Goal: Information Seeking & Learning: Learn about a topic

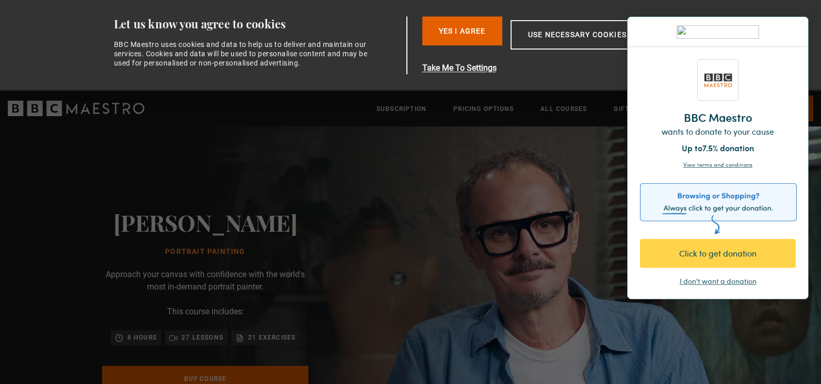
click at [722, 283] on div "I don't want a donation" at bounding box center [718, 281] width 77 height 10
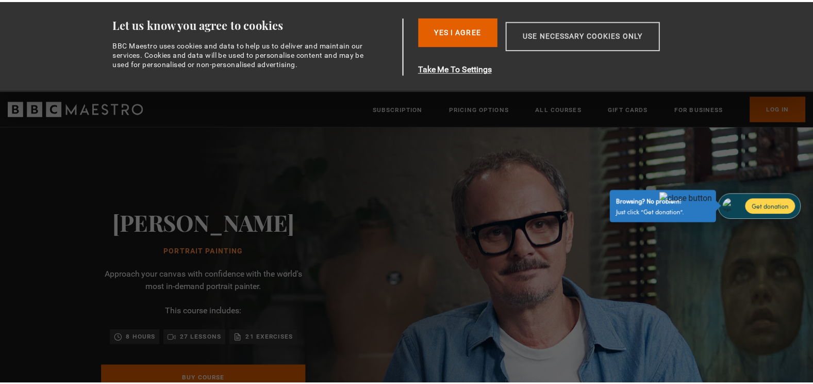
scroll to position [0, 135]
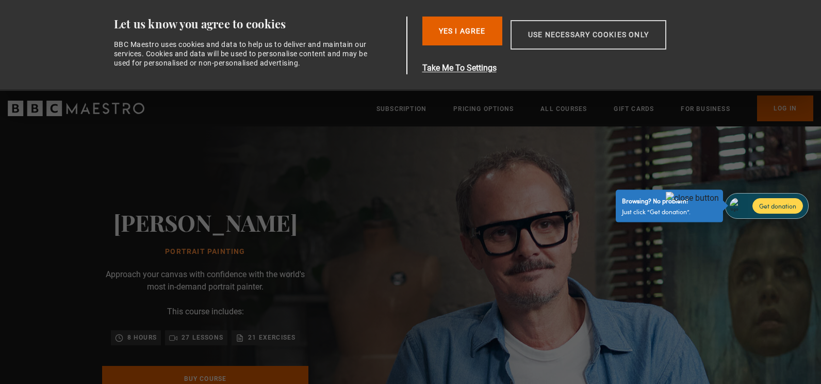
click at [564, 33] on button "Use necessary cookies only" at bounding box center [589, 34] width 156 height 29
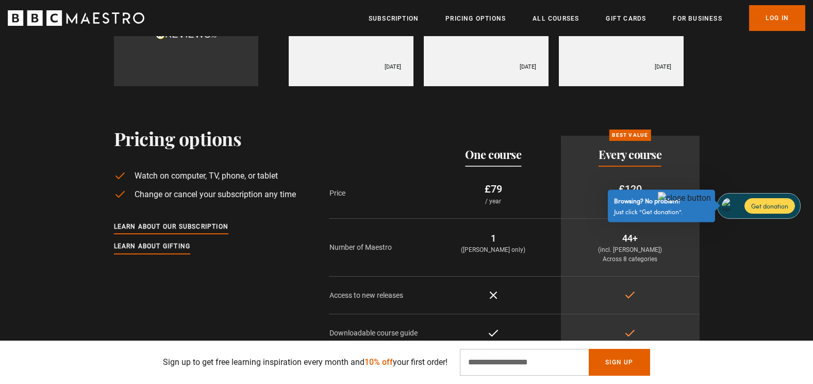
scroll to position [0, 1081]
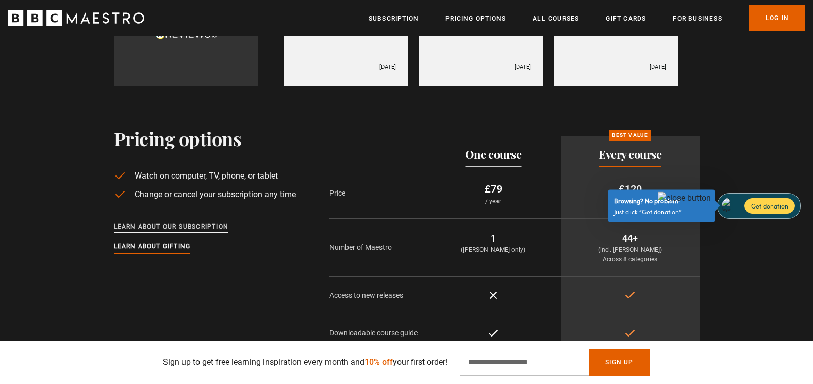
click at [178, 221] on link "Learn about our subscription" at bounding box center [171, 226] width 115 height 11
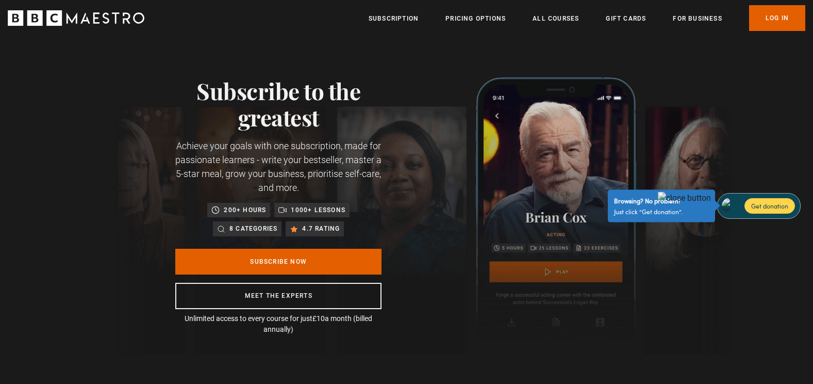
scroll to position [0, 270]
click at [462, 20] on link "Pricing Options" at bounding box center [476, 18] width 60 height 10
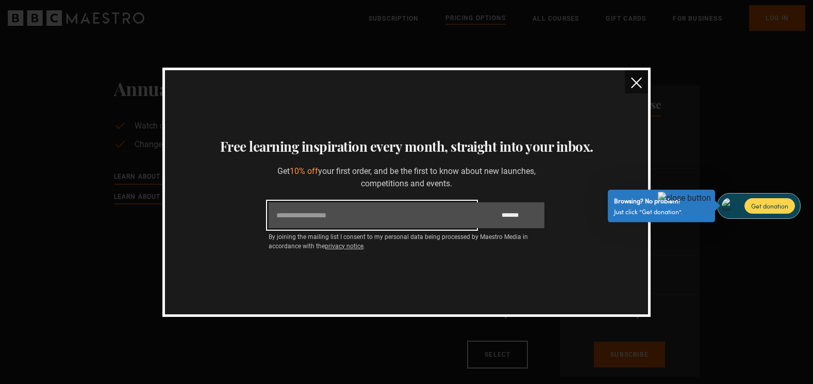
click at [416, 213] on input "Email" at bounding box center [372, 215] width 207 height 26
type input "**********"
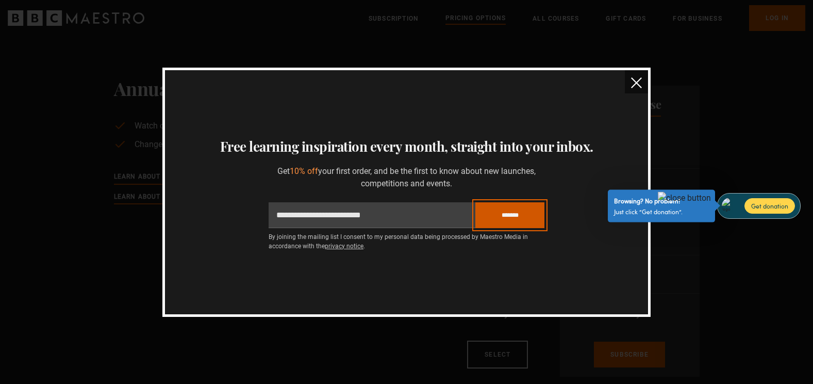
click at [498, 216] on input "*******" at bounding box center [510, 215] width 69 height 26
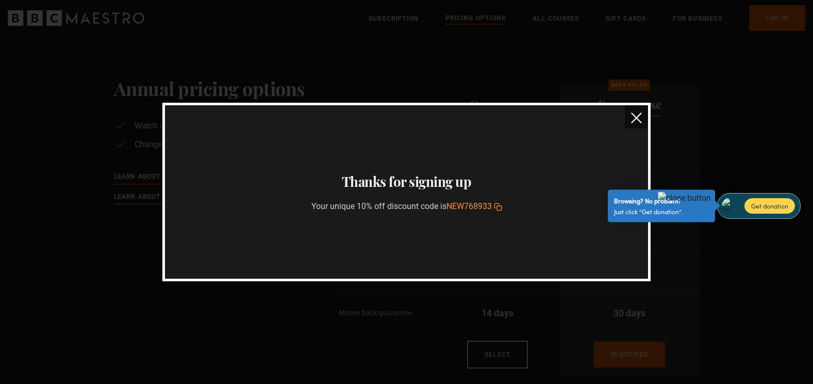
click at [639, 115] on img "close" at bounding box center [636, 117] width 11 height 11
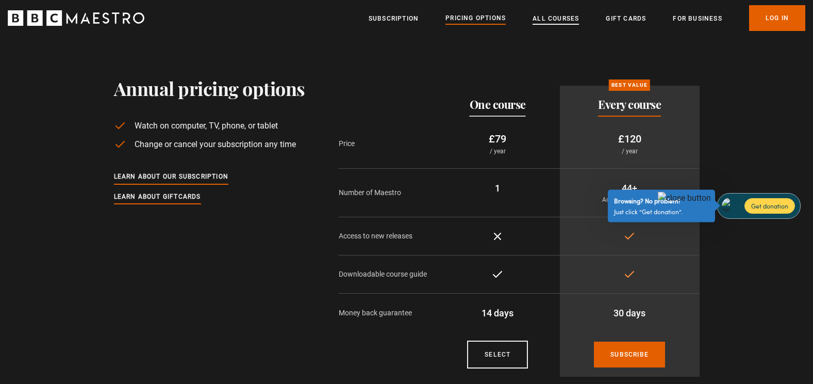
click at [564, 20] on link "All Courses" at bounding box center [556, 18] width 46 height 10
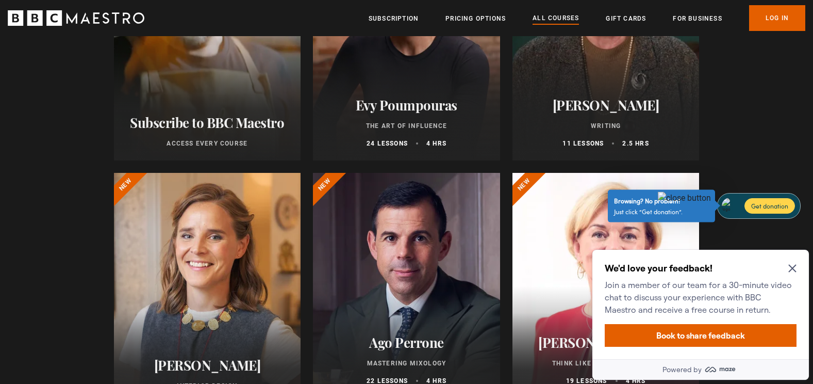
scroll to position [267, 0]
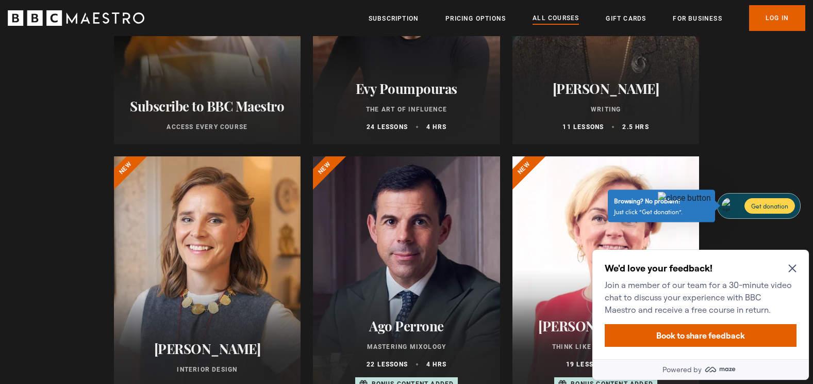
click at [582, 96] on h2 "Agatha Christie" at bounding box center [606, 88] width 162 height 16
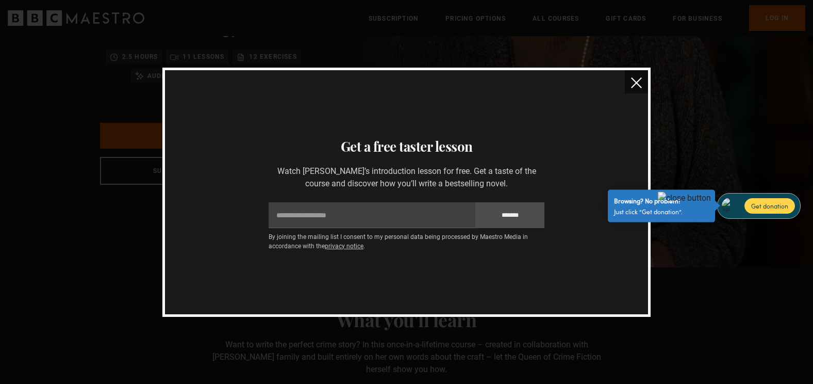
scroll to position [193, 0]
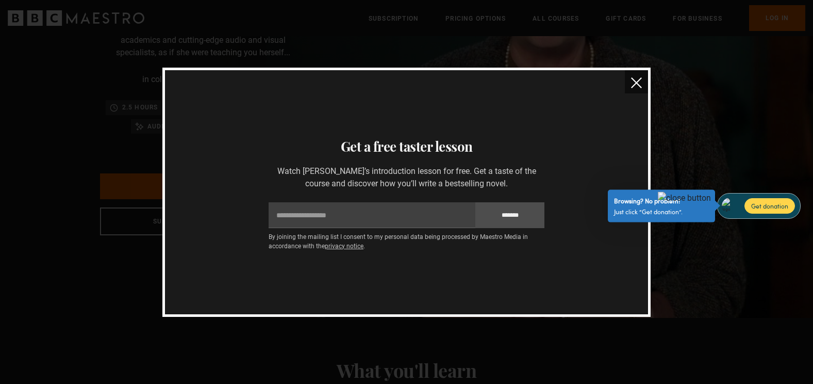
click at [637, 80] on img "close" at bounding box center [636, 82] width 11 height 11
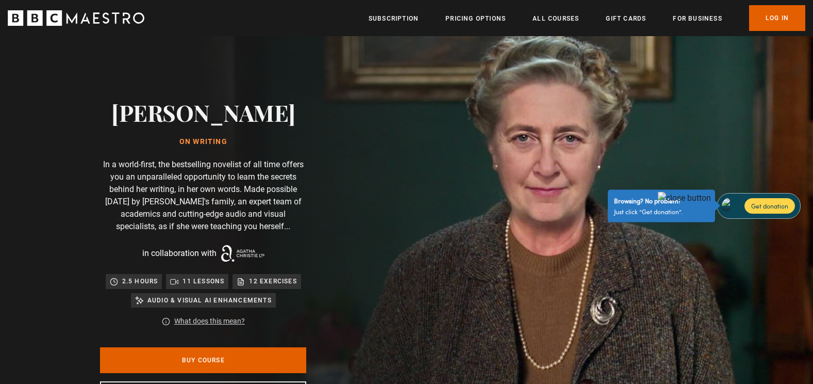
scroll to position [0, 0]
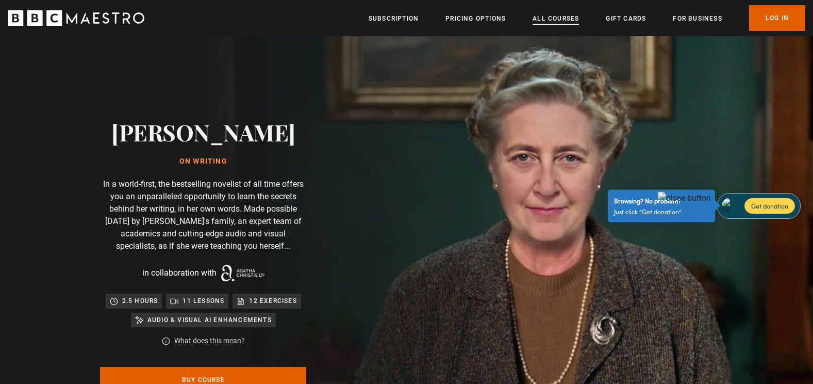
click at [545, 18] on link "All Courses" at bounding box center [556, 18] width 46 height 10
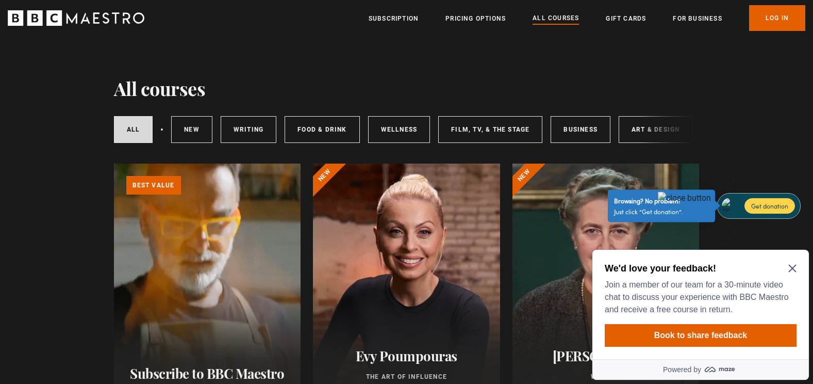
click at [645, 128] on div "All courses New courses Writing Food & Drink Wellness Film, TV, & The Stage Bus…" at bounding box center [407, 129] width 586 height 35
click at [638, 129] on link "Art & Design" at bounding box center [656, 129] width 74 height 27
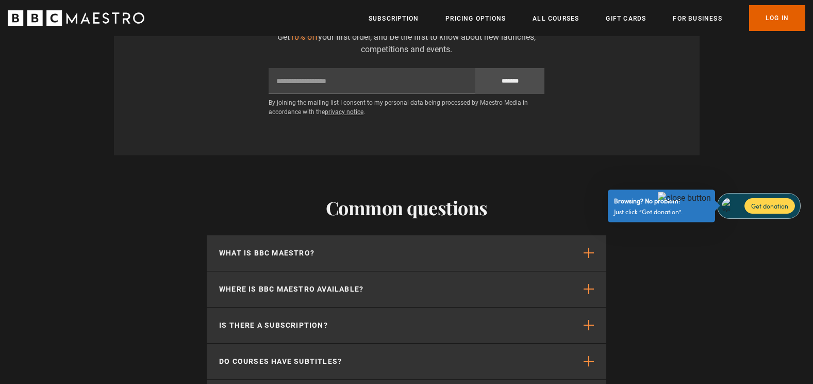
scroll to position [848, 0]
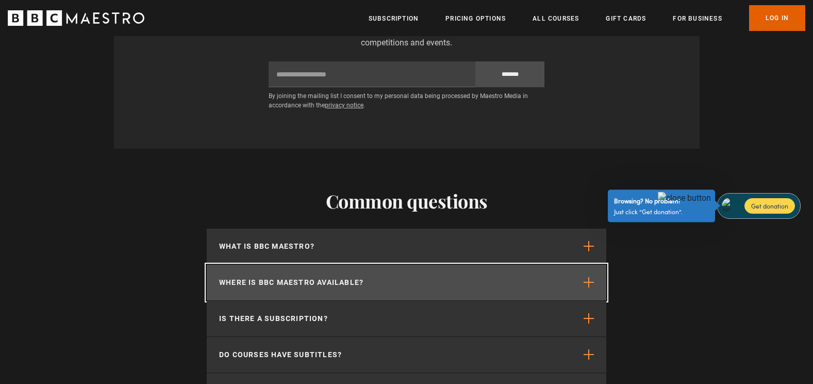
click at [584, 287] on span "button" at bounding box center [589, 282] width 10 height 10
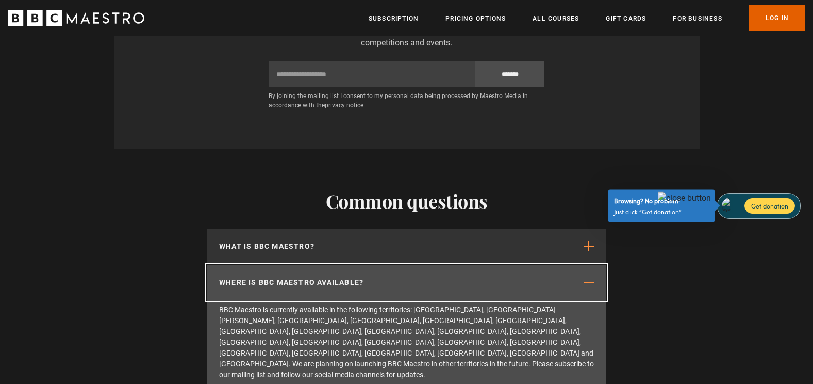
click at [584, 287] on span "button" at bounding box center [589, 282] width 10 height 10
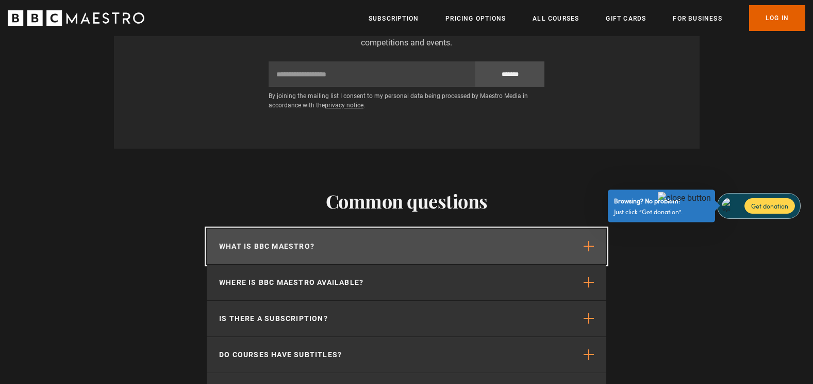
click at [587, 251] on span "button" at bounding box center [589, 246] width 10 height 10
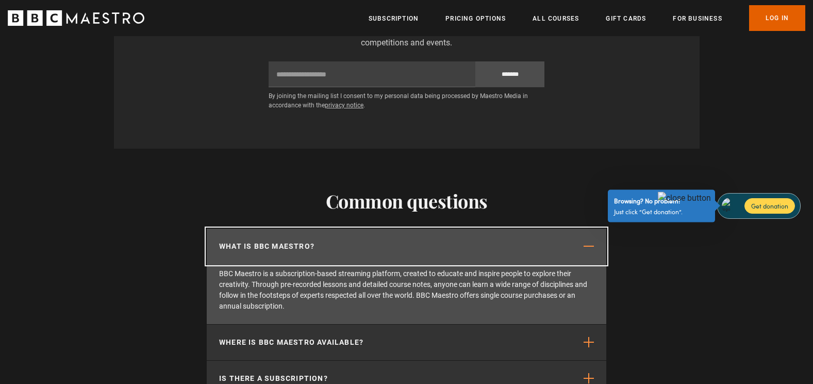
click at [587, 251] on span "button" at bounding box center [589, 246] width 10 height 10
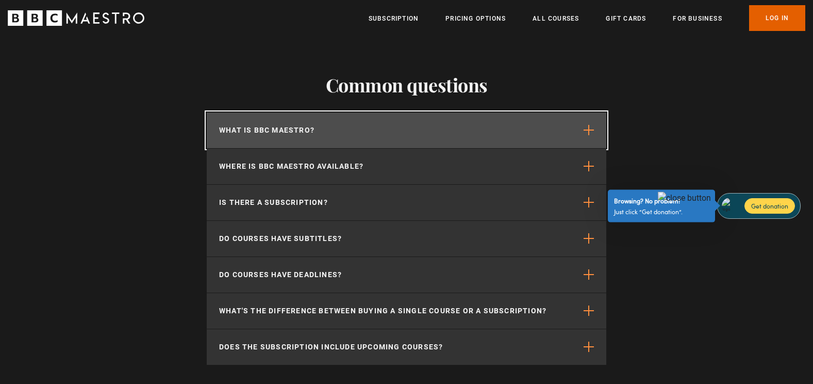
scroll to position [975, 0]
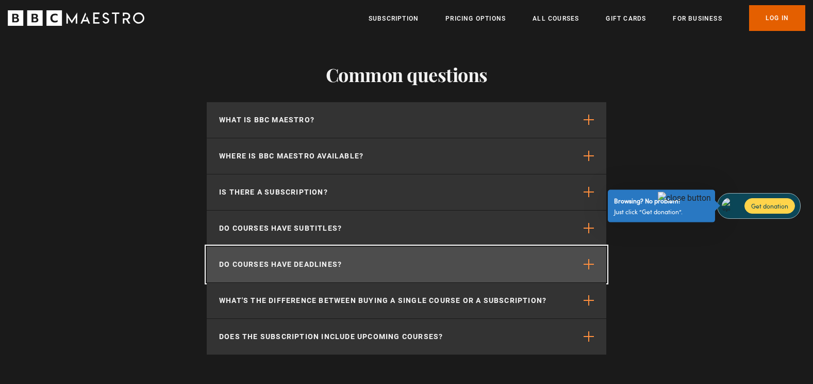
click at [592, 264] on span "button" at bounding box center [589, 264] width 10 height 10
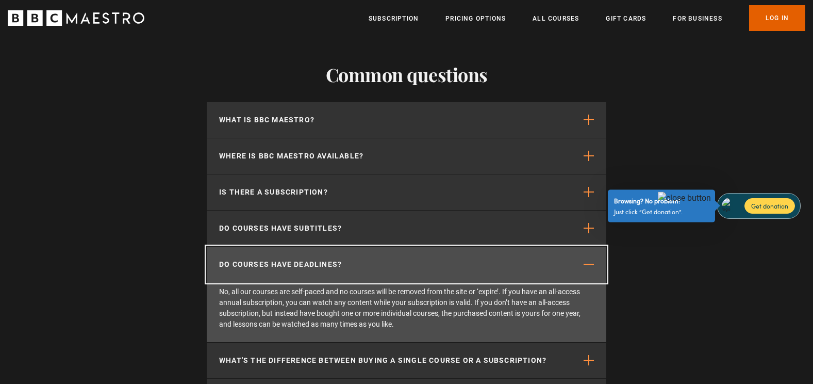
click at [591, 267] on span "button" at bounding box center [589, 264] width 10 height 10
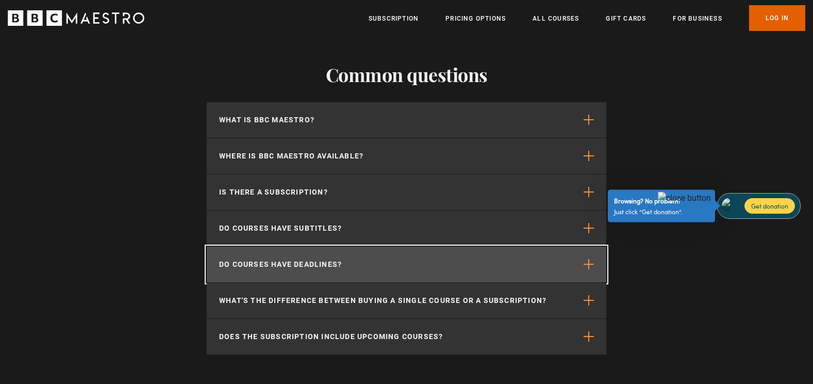
click at [591, 267] on span "button" at bounding box center [589, 264] width 10 height 10
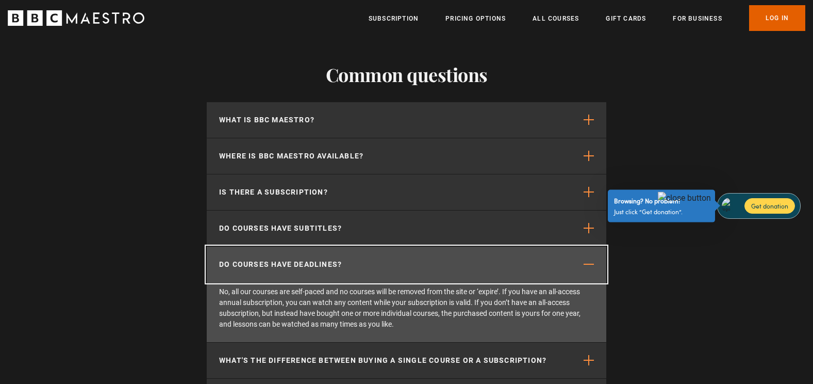
click at [591, 267] on span "button" at bounding box center [589, 264] width 10 height 10
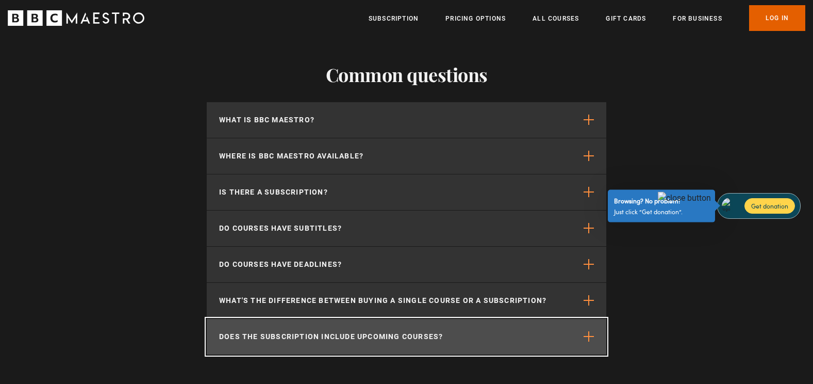
click at [588, 335] on button "Does the subscription include upcoming courses?" at bounding box center [407, 337] width 400 height 36
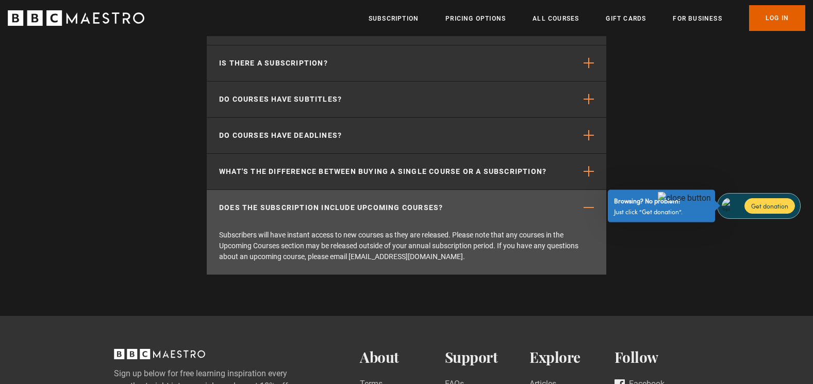
scroll to position [1105, 0]
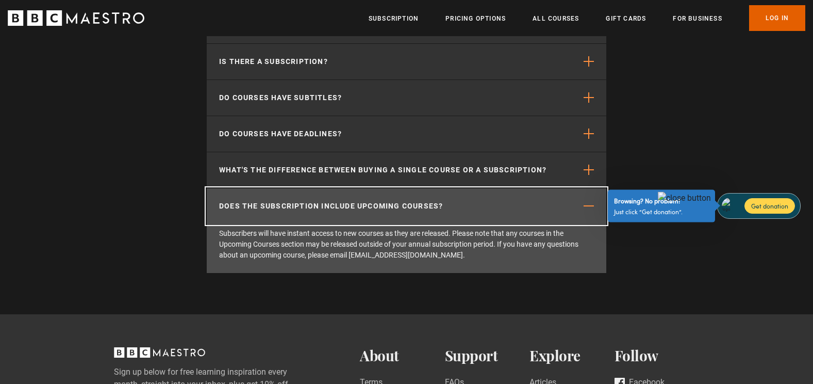
click at [586, 210] on span "button" at bounding box center [589, 206] width 10 height 10
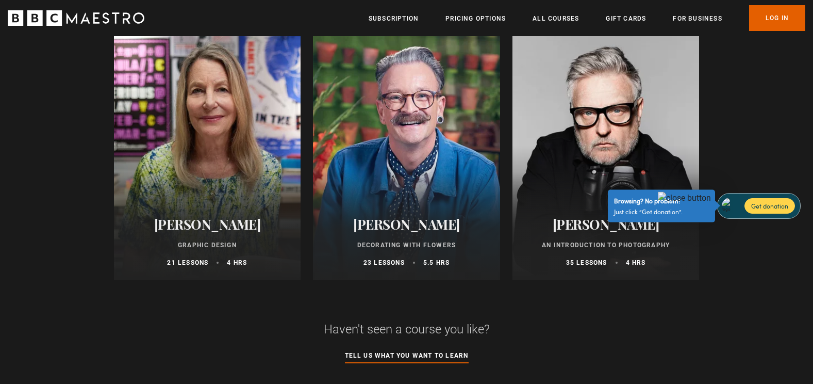
scroll to position [410, 0]
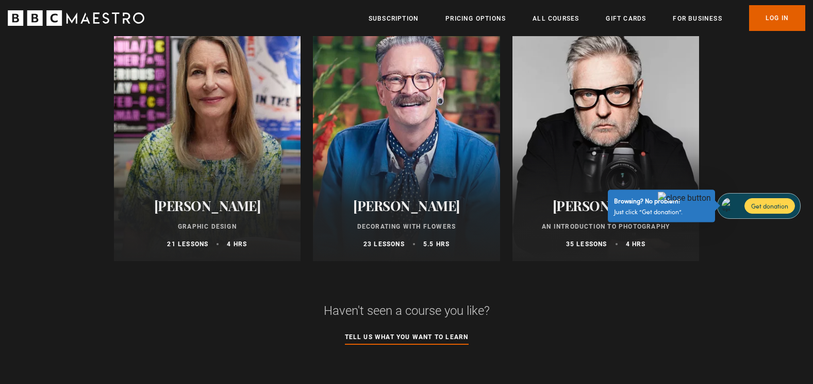
click at [183, 158] on div at bounding box center [207, 137] width 187 height 248
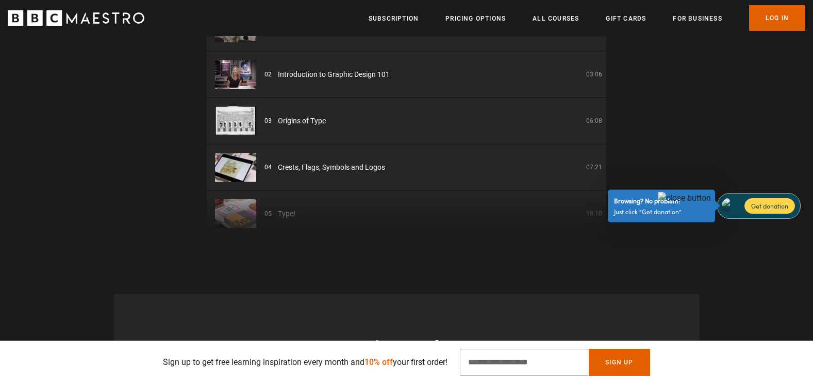
scroll to position [0, 270]
click at [468, 194] on div "01 Graphic Design Introduction 02:17 02 Introduction to Graphic Design 101 03:0…" at bounding box center [407, 129] width 400 height 248
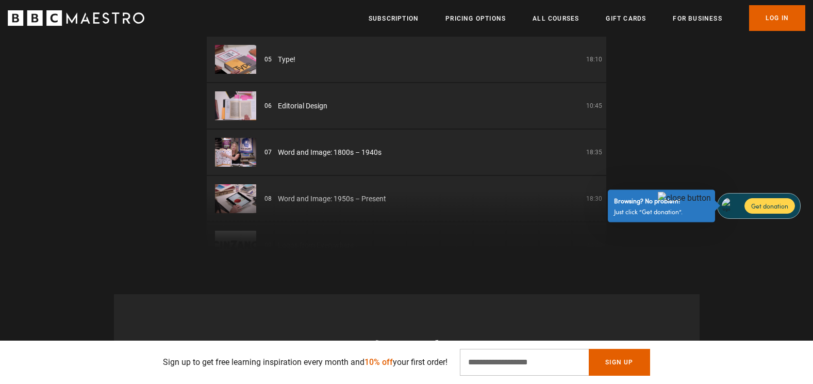
scroll to position [128, 0]
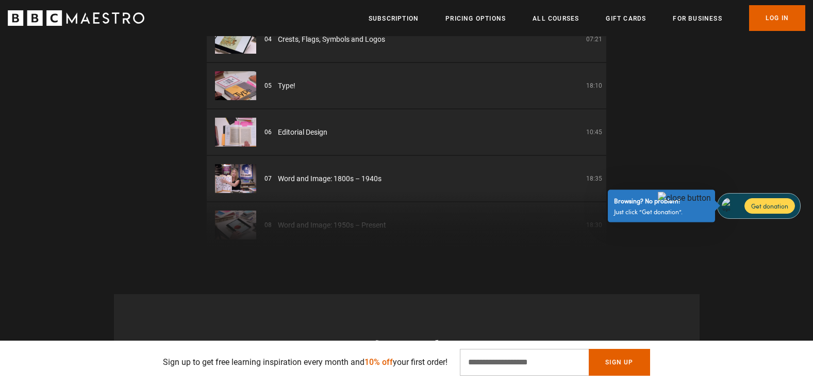
click at [284, 80] on span "Type!" at bounding box center [287, 85] width 18 height 11
click at [244, 71] on img at bounding box center [235, 85] width 41 height 29
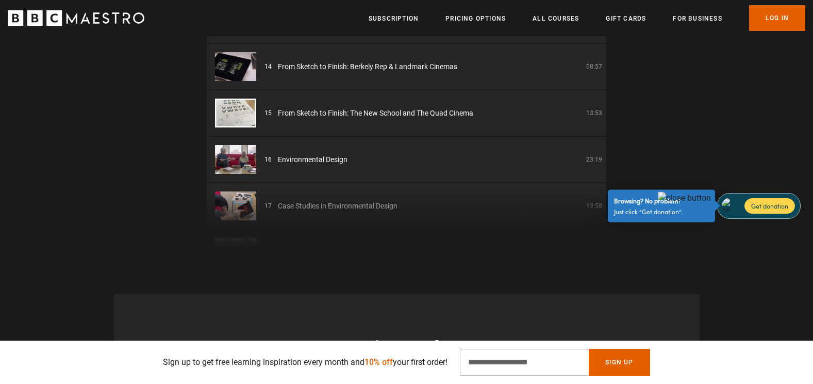
scroll to position [0, 541]
